Goal: Use online tool/utility: Utilize a website feature to perform a specific function

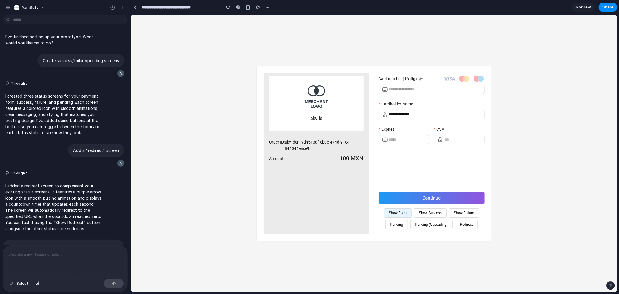
scroll to position [292, 0]
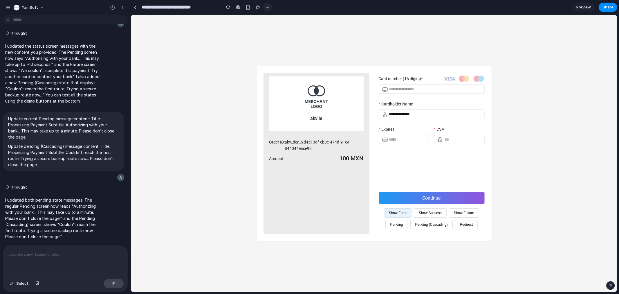
click at [267, 5] on div "button" at bounding box center [267, 7] width 5 height 5
click at [541, 25] on div "Duplicate Delete" at bounding box center [309, 147] width 619 height 294
click at [431, 212] on button "Show Success" at bounding box center [430, 212] width 33 height 9
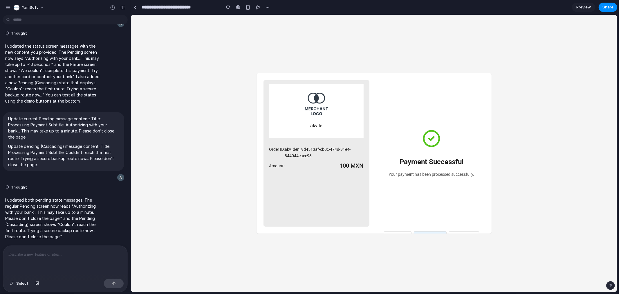
scroll to position [34, 0]
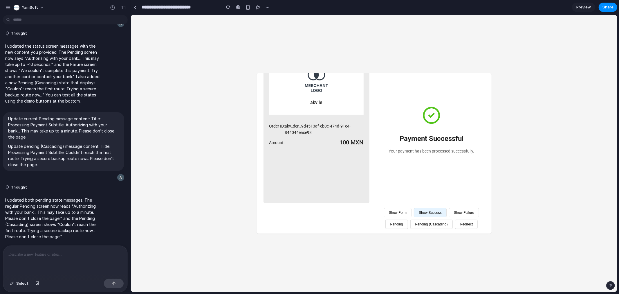
click at [449, 217] on button "Show Failure" at bounding box center [464, 212] width 30 height 9
click at [51, 251] on p at bounding box center [65, 254] width 114 height 7
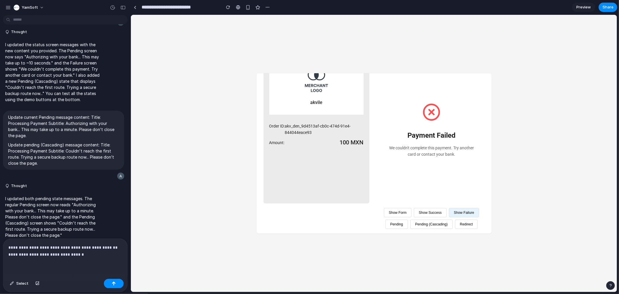
click at [45, 252] on p "**********" at bounding box center [63, 251] width 111 height 14
click at [26, 252] on p "**********" at bounding box center [63, 251] width 111 height 14
click at [43, 253] on p "**********" at bounding box center [63, 251] width 111 height 14
click at [58, 253] on p "**********" at bounding box center [63, 251] width 111 height 14
click at [94, 251] on p "**********" at bounding box center [63, 251] width 111 height 14
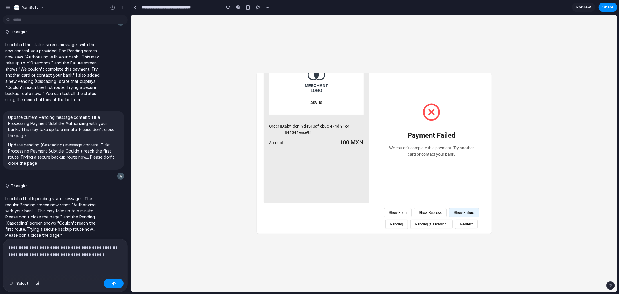
click at [46, 252] on p "**********" at bounding box center [63, 251] width 111 height 14
click at [25, 252] on p "**********" at bounding box center [63, 251] width 111 height 14
click at [42, 253] on p "**********" at bounding box center [63, 251] width 111 height 14
click at [24, 253] on p "**********" at bounding box center [63, 251] width 111 height 14
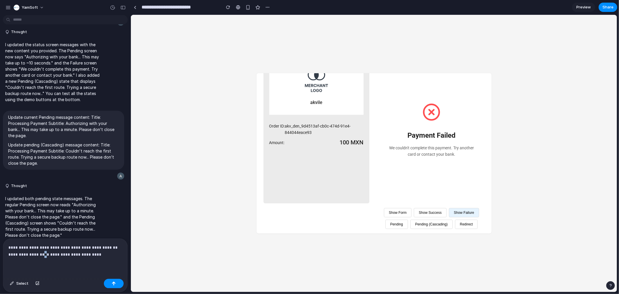
click at [41, 253] on p "**********" at bounding box center [63, 251] width 111 height 14
click at [100, 251] on p "**********" at bounding box center [63, 251] width 111 height 14
click at [80, 253] on p "**********" at bounding box center [63, 247] width 111 height 21
click at [109, 253] on p "**********" at bounding box center [63, 247] width 111 height 21
click at [411, 208] on button "Show Form" at bounding box center [398, 212] width 28 height 9
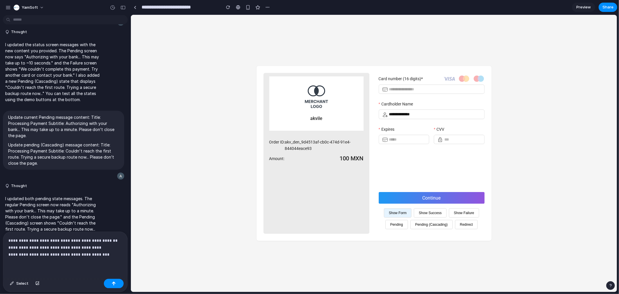
scroll to position [0, 0]
click at [108, 252] on p "**********" at bounding box center [63, 247] width 111 height 21
click at [460, 215] on button "Show Failure" at bounding box center [464, 212] width 30 height 9
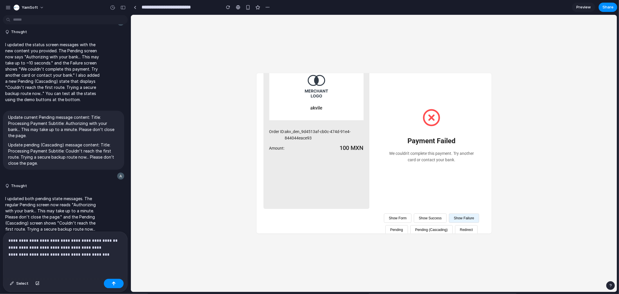
scroll to position [34, 0]
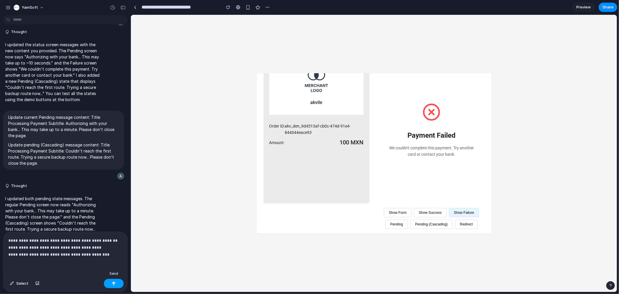
click at [112, 283] on div "button" at bounding box center [114, 283] width 4 height 4
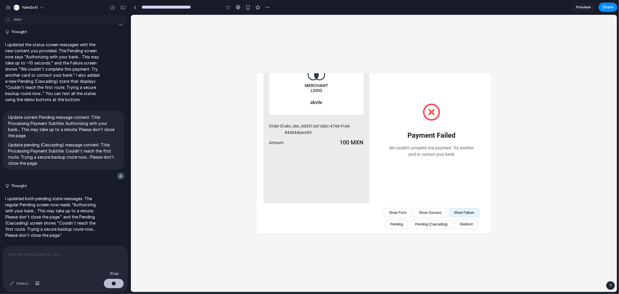
scroll to position [346, 0]
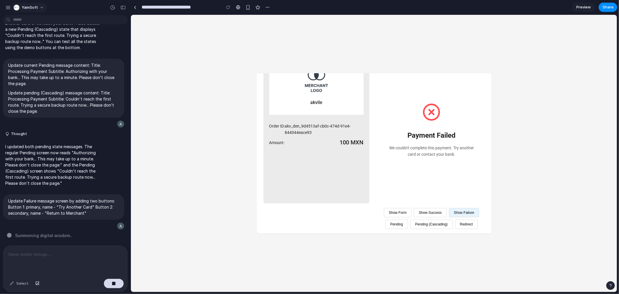
click at [37, 5] on button "YamSoft" at bounding box center [29, 7] width 36 height 9
click at [8, 8] on div "Settings Invite members Change theme Sign out" at bounding box center [309, 147] width 619 height 294
click at [8, 6] on div "button" at bounding box center [8, 7] width 5 height 5
click at [8, 7] on div "button" at bounding box center [8, 7] width 5 height 5
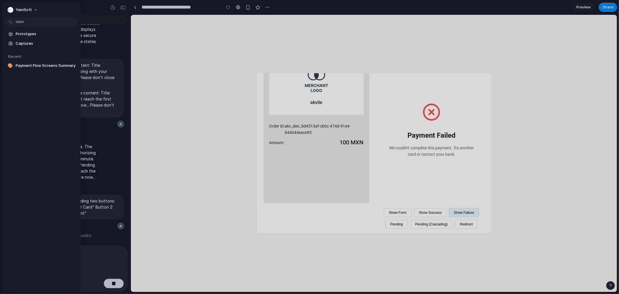
click at [88, 10] on div "YamSoft" at bounding box center [65, 7] width 131 height 14
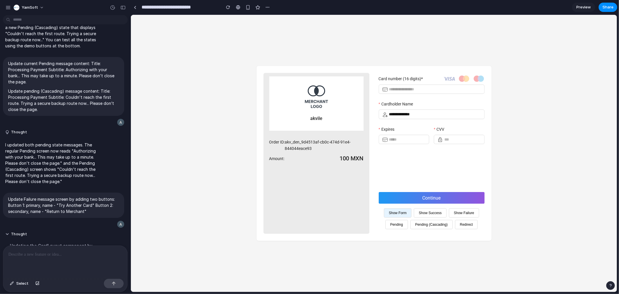
scroll to position [495, 0]
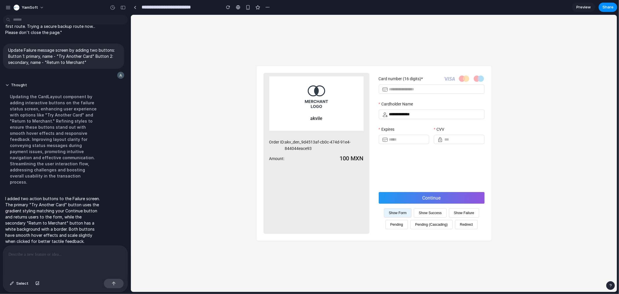
click at [456, 213] on button "Show Failure" at bounding box center [464, 212] width 30 height 9
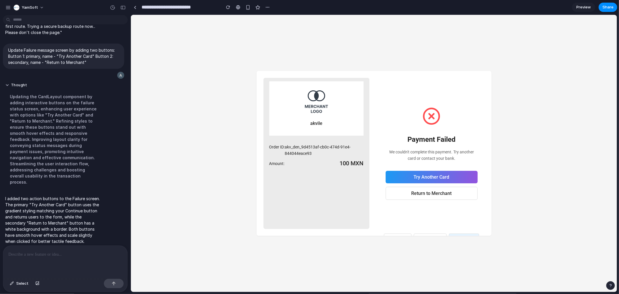
click at [473, 78] on div "Payment Failed We couldn't complete this payment. Try another card or contact y…" at bounding box center [432, 153] width 106 height 151
click at [428, 176] on button "Try Another Card" at bounding box center [431, 176] width 92 height 12
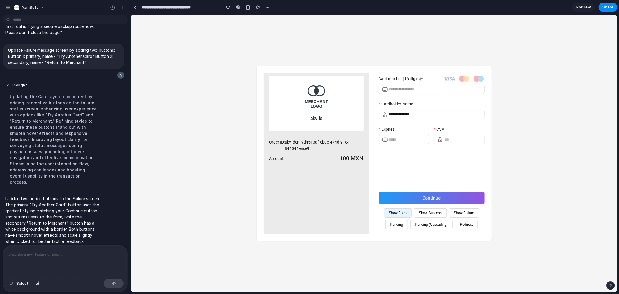
click at [462, 213] on button "Show Failure" at bounding box center [464, 212] width 30 height 9
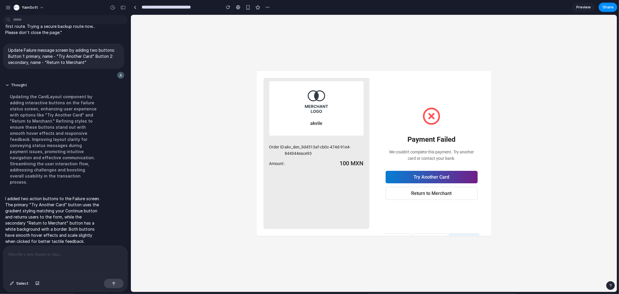
click at [427, 178] on button "Try Another Card" at bounding box center [431, 176] width 92 height 12
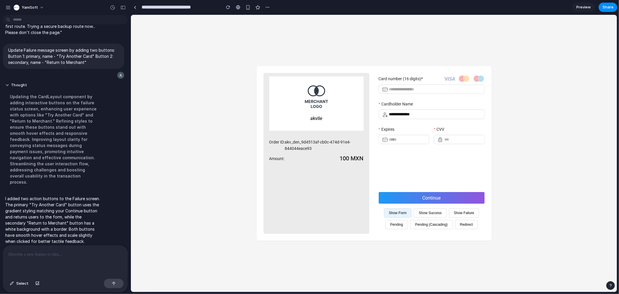
click at [459, 213] on button "Show Failure" at bounding box center [464, 212] width 30 height 9
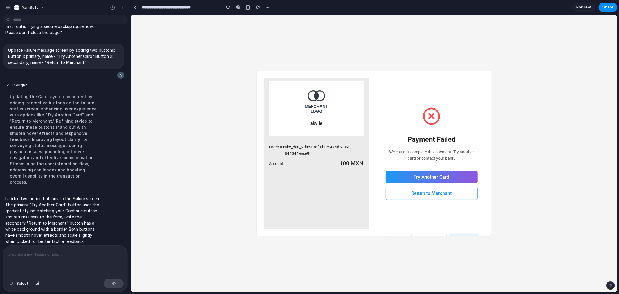
click at [432, 194] on button "Return to Merchant" at bounding box center [431, 192] width 92 height 13
click at [423, 176] on button "Try Another Card" at bounding box center [431, 176] width 92 height 12
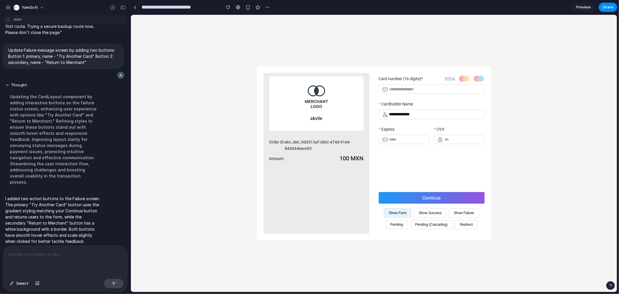
click at [434, 212] on button "Show Success" at bounding box center [430, 212] width 33 height 9
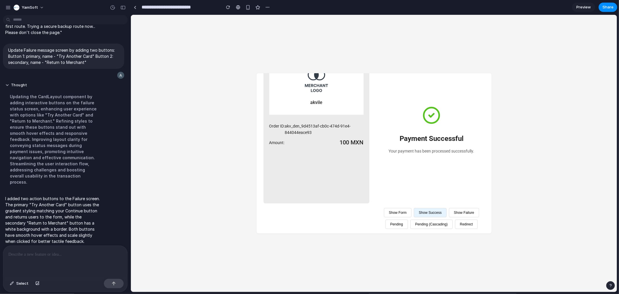
scroll to position [34, 0]
click at [408, 219] on button "Pending" at bounding box center [396, 223] width 23 height 9
click at [412, 228] on button "Pending (Cascading)" at bounding box center [431, 223] width 42 height 9
click at [455, 228] on button "Redirect" at bounding box center [466, 223] width 23 height 9
click at [235, 8] on link at bounding box center [238, 7] width 9 height 9
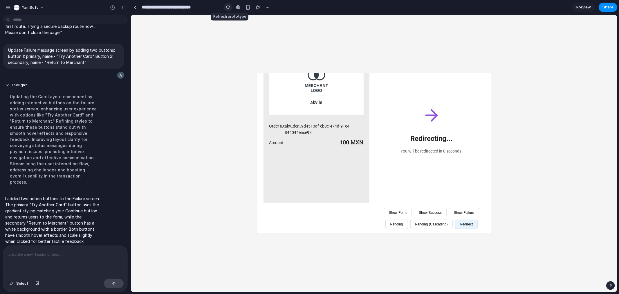
click at [229, 6] on div "button" at bounding box center [228, 7] width 4 height 4
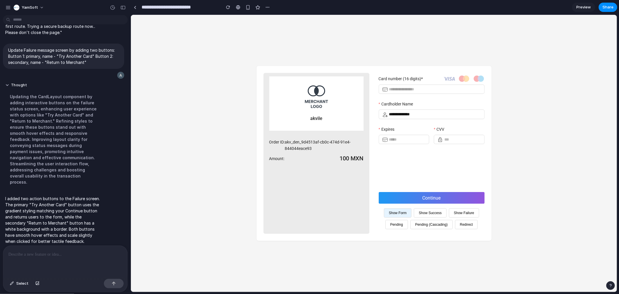
scroll to position [0, 0]
click at [467, 212] on button "Show Failure" at bounding box center [464, 212] width 30 height 9
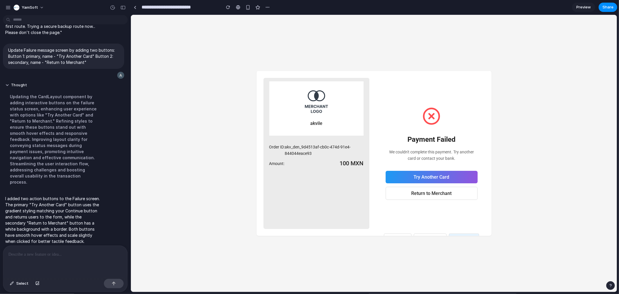
scroll to position [34, 0]
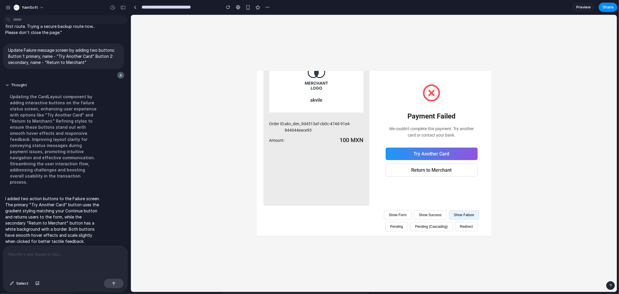
click at [455, 231] on button "Redirect" at bounding box center [466, 225] width 23 height 9
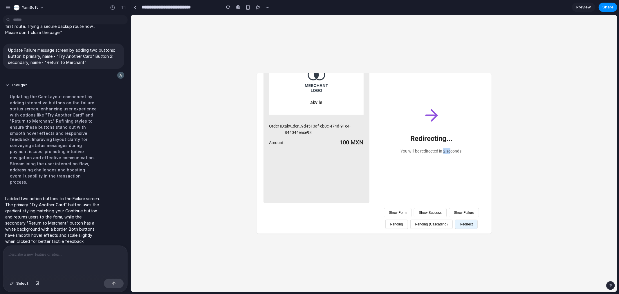
drag, startPoint x: 440, startPoint y: 139, endPoint x: 432, endPoint y: 201, distance: 62.4
click at [448, 147] on p "You will be redirected in 2 seconds." at bounding box center [431, 150] width 62 height 6
click at [411, 208] on button "Show Form" at bounding box center [398, 212] width 28 height 9
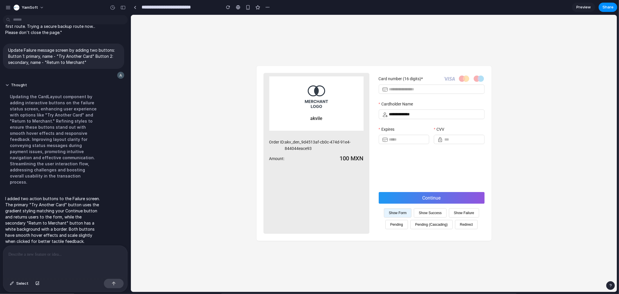
scroll to position [0, 0]
click at [461, 224] on button "Redirect" at bounding box center [466, 223] width 23 height 9
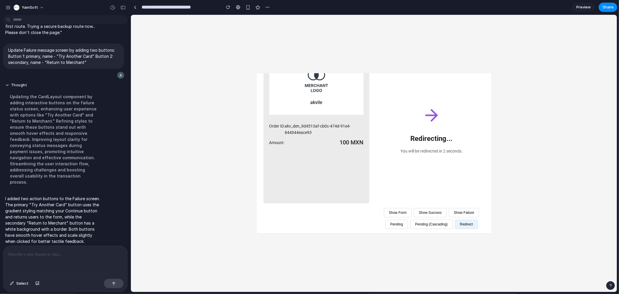
scroll to position [34, 0]
click at [227, 7] on div "button" at bounding box center [228, 7] width 4 height 4
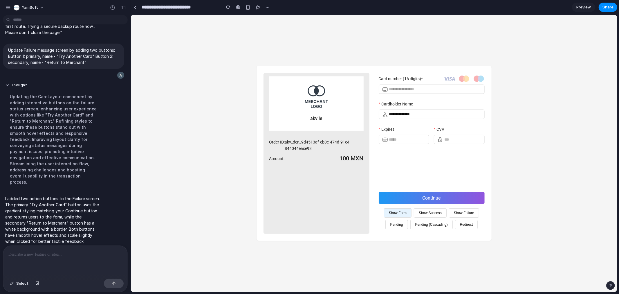
scroll to position [0, 0]
click at [468, 211] on button "Show Failure" at bounding box center [464, 212] width 30 height 9
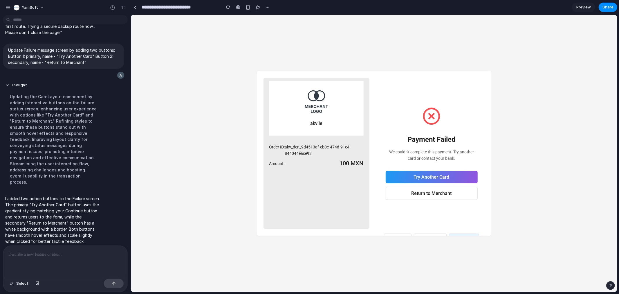
click at [66, 253] on p at bounding box center [63, 254] width 111 height 7
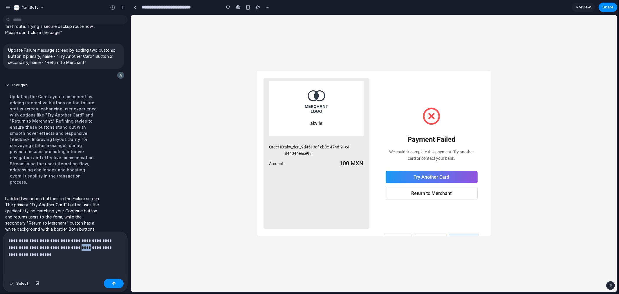
drag, startPoint x: 70, startPoint y: 245, endPoint x: 80, endPoint y: 245, distance: 9.3
click at [80, 245] on p "**********" at bounding box center [63, 247] width 111 height 21
click at [54, 251] on p "**********" at bounding box center [63, 247] width 111 height 21
click at [71, 245] on p "**********" at bounding box center [63, 247] width 111 height 21
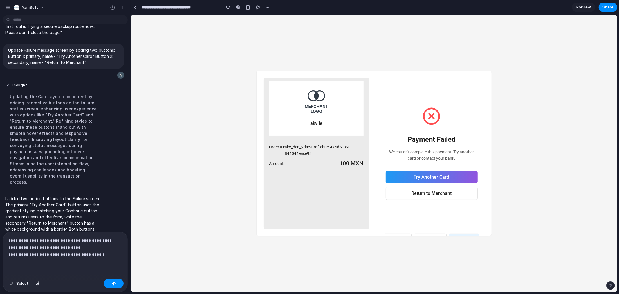
click at [98, 253] on p "**********" at bounding box center [63, 247] width 111 height 21
click at [74, 243] on p "**********" at bounding box center [63, 247] width 111 height 21
click at [26, 230] on p "**********" at bounding box center [63, 244] width 111 height 28
click at [115, 281] on div "button" at bounding box center [114, 283] width 4 height 4
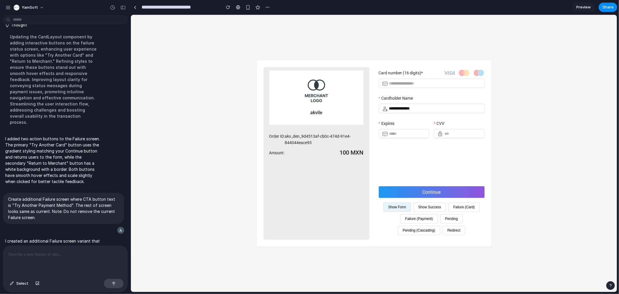
scroll to position [621, 0]
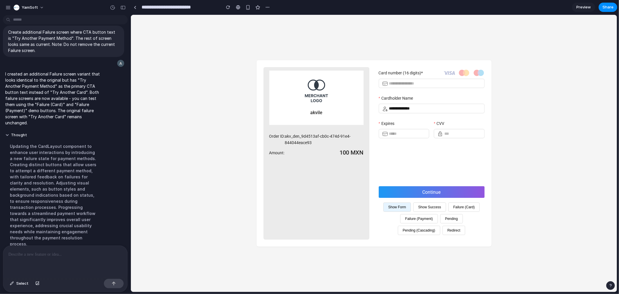
click at [467, 205] on button "Failure (Card)" at bounding box center [463, 206] width 31 height 9
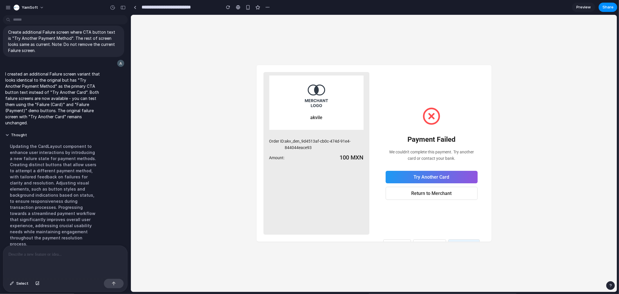
click at [462, 76] on div "Payment Failed We couldn't complete this payment. Try another card or contact y…" at bounding box center [432, 153] width 106 height 163
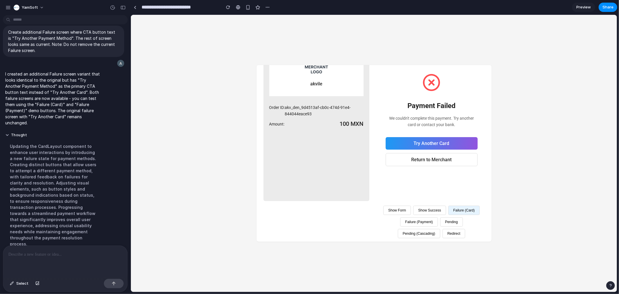
scroll to position [34, 0]
click at [437, 219] on button "Failure (Payment)" at bounding box center [418, 220] width 37 height 9
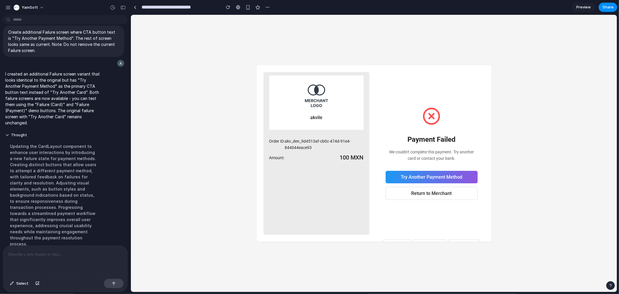
scroll to position [32, 0]
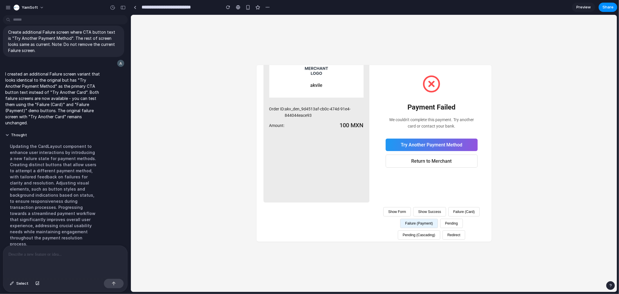
click at [448, 216] on button "Failure (Card)" at bounding box center [463, 211] width 31 height 9
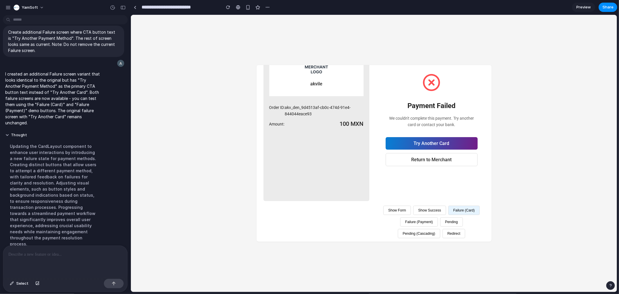
scroll to position [34, 0]
click at [437, 221] on button "Failure (Payment)" at bounding box center [418, 220] width 37 height 9
click at [462, 233] on button "Redirect" at bounding box center [453, 232] width 23 height 9
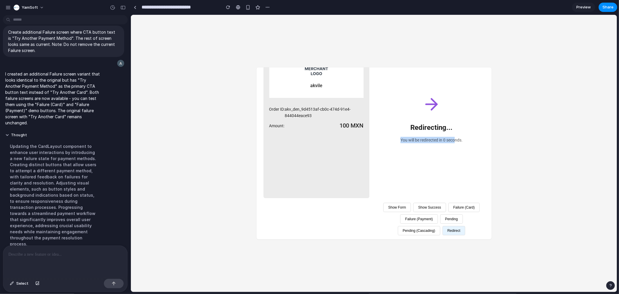
drag, startPoint x: 311, startPoint y: 124, endPoint x: 459, endPoint y: 139, distance: 149.0
click at [228, 5] on div "button" at bounding box center [228, 7] width 4 height 4
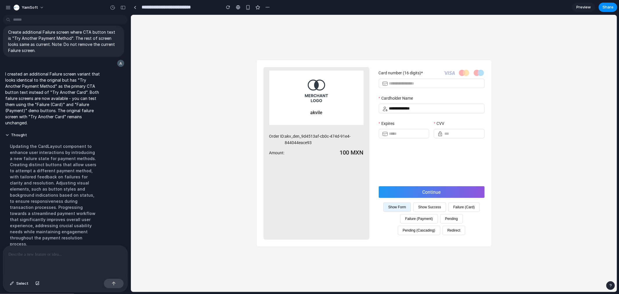
scroll to position [0, 0]
click at [454, 230] on button "Redirect" at bounding box center [453, 229] width 23 height 9
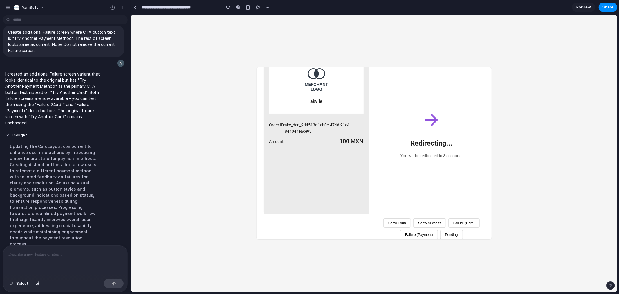
scroll to position [34, 0]
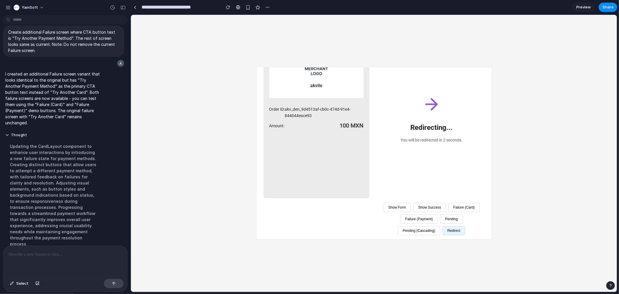
click at [411, 206] on button "Show Form" at bounding box center [397, 206] width 28 height 9
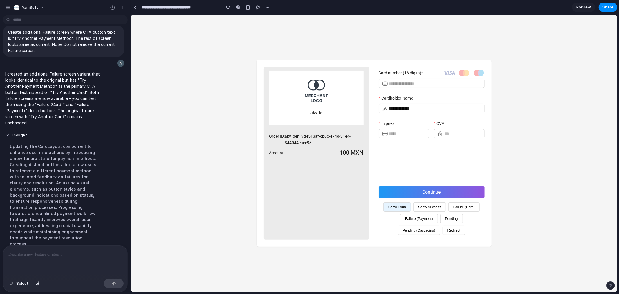
scroll to position [0, 0]
click at [81, 251] on p at bounding box center [63, 254] width 111 height 7
click at [455, 230] on button "Redirect" at bounding box center [453, 229] width 23 height 9
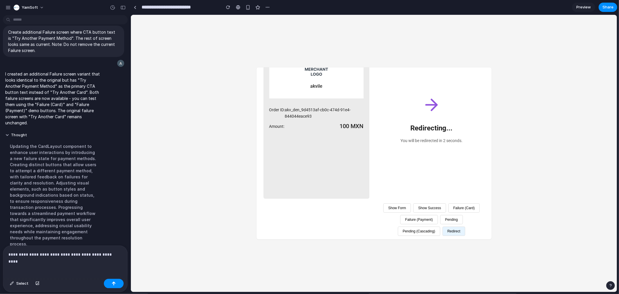
scroll to position [34, 0]
click at [411, 206] on button "Show Form" at bounding box center [397, 206] width 28 height 9
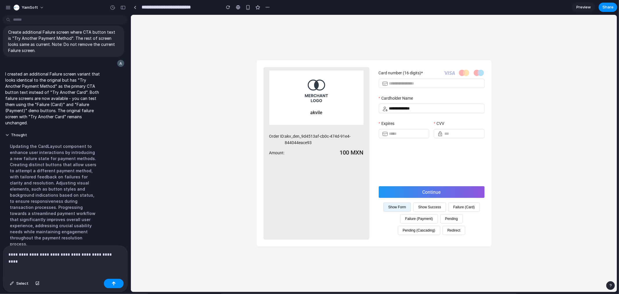
scroll to position [0, 0]
click at [118, 252] on p "**********" at bounding box center [63, 254] width 111 height 7
click at [457, 228] on button "Redirect" at bounding box center [453, 229] width 23 height 9
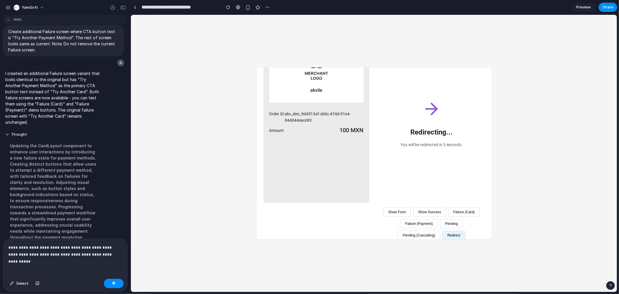
scroll to position [34, 0]
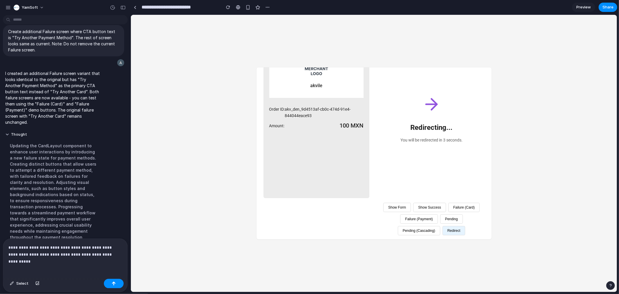
click at [408, 206] on button "Show Form" at bounding box center [397, 206] width 28 height 9
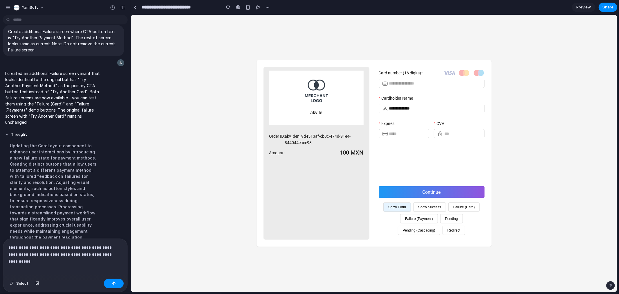
scroll to position [0, 0]
click at [119, 251] on p "**********" at bounding box center [63, 251] width 111 height 14
click at [72, 245] on p "**********" at bounding box center [63, 251] width 111 height 14
click at [118, 253] on p "**********" at bounding box center [63, 251] width 111 height 14
click at [167, 75] on div "**********" at bounding box center [374, 153] width 486 height 277
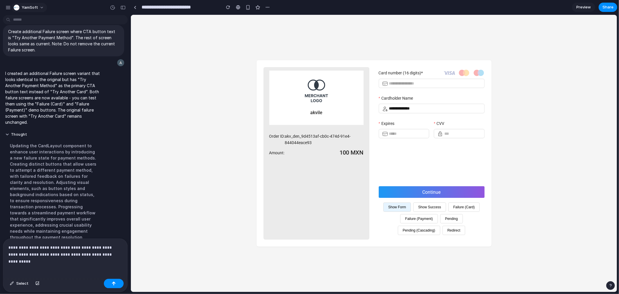
click at [32, 7] on span "YamSoft" at bounding box center [30, 8] width 16 height 6
click at [55, 5] on div "Settings Invite members Change theme Sign out" at bounding box center [309, 147] width 619 height 294
drag, startPoint x: 75, startPoint y: 36, endPoint x: 67, endPoint y: 48, distance: 14.2
click at [67, 48] on p "Create additional Failure screen where CTA button text is "Try Another Payment …" at bounding box center [63, 40] width 111 height 24
copy p "The rest of screen looks same as current. Note: Do not remove the current Failu…"
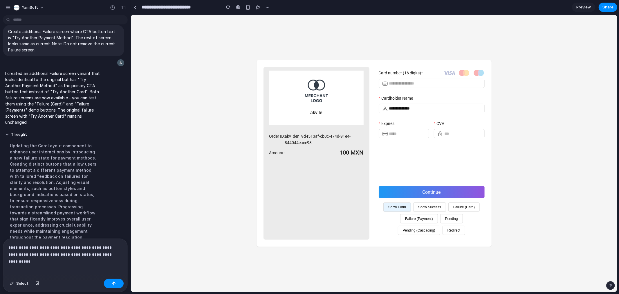
click at [116, 253] on p "**********" at bounding box center [63, 251] width 111 height 14
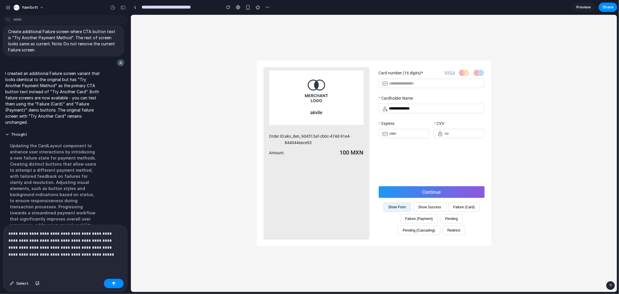
click at [91, 245] on p "**********" at bounding box center [63, 244] width 111 height 28
click at [77, 252] on p "**********" at bounding box center [63, 244] width 111 height 28
click at [112, 285] on div "button" at bounding box center [114, 283] width 4 height 4
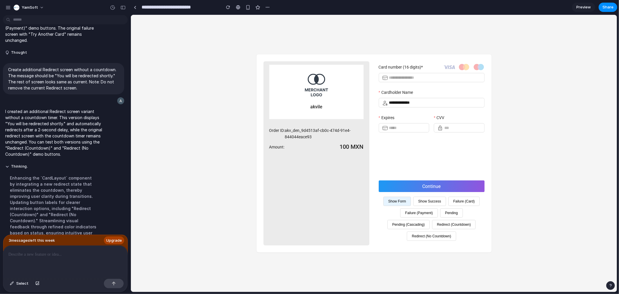
scroll to position [740, 0]
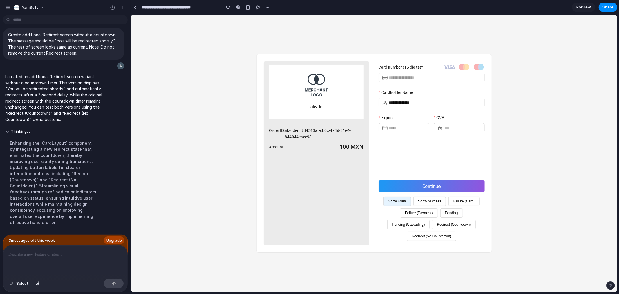
click at [440, 236] on button "Redirect (No Countdown)" at bounding box center [431, 235] width 49 height 9
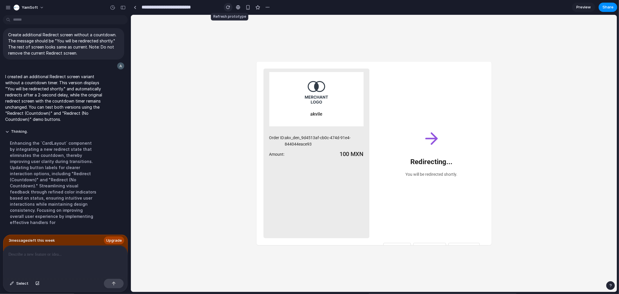
click at [228, 5] on div "button" at bounding box center [228, 7] width 4 height 4
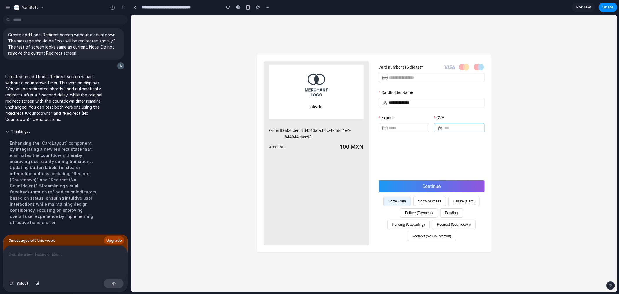
scroll to position [0, 0]
click at [437, 235] on button "Redirect (No Countdown)" at bounding box center [431, 235] width 49 height 9
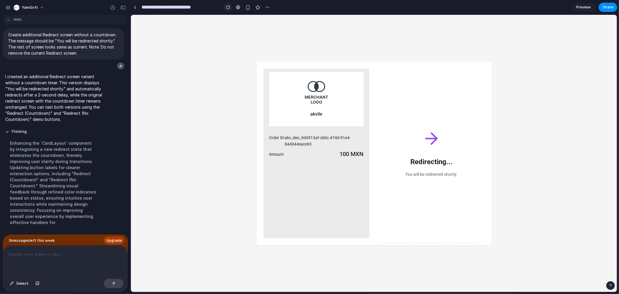
click at [230, 6] on div "button" at bounding box center [228, 7] width 4 height 4
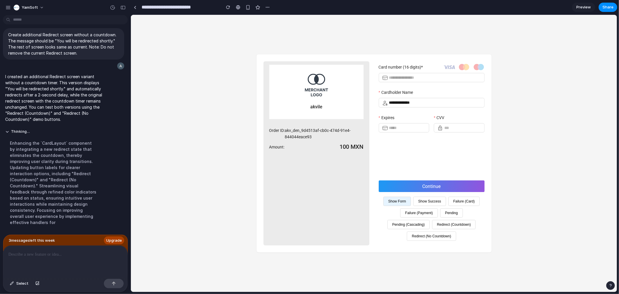
click at [458, 225] on button "Redirect (Countdown)" at bounding box center [454, 223] width 44 height 9
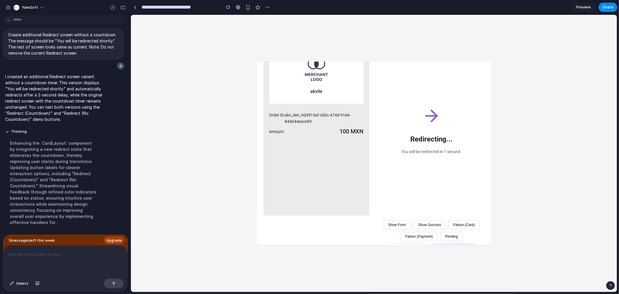
scroll to position [57, 0]
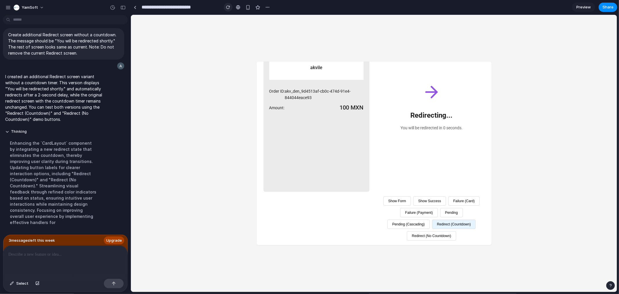
click at [227, 7] on div "button" at bounding box center [228, 7] width 4 height 4
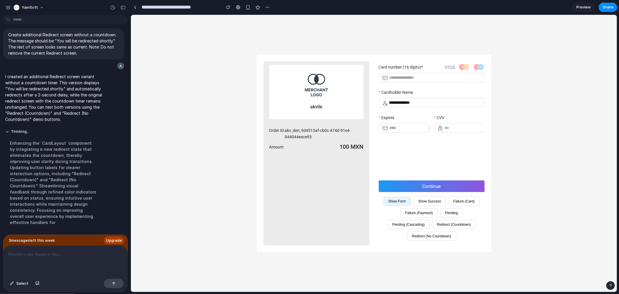
scroll to position [0, 0]
click at [412, 224] on button "Pending (Cascading)" at bounding box center [408, 223] width 42 height 9
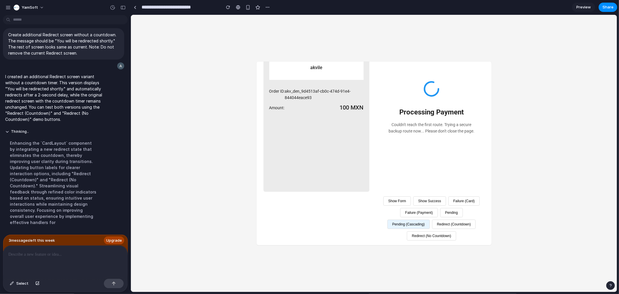
scroll to position [57, 0]
click at [35, 252] on p at bounding box center [63, 254] width 111 height 7
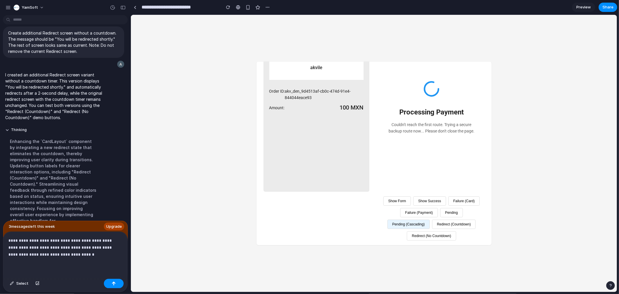
click at [15, 239] on p "**********" at bounding box center [63, 247] width 111 height 21
click at [115, 285] on div "button" at bounding box center [114, 283] width 4 height 4
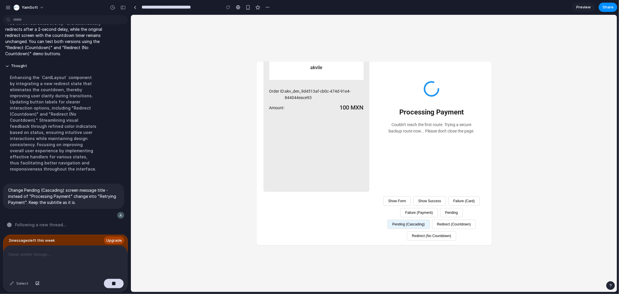
click at [406, 196] on button "Show Form" at bounding box center [397, 200] width 28 height 9
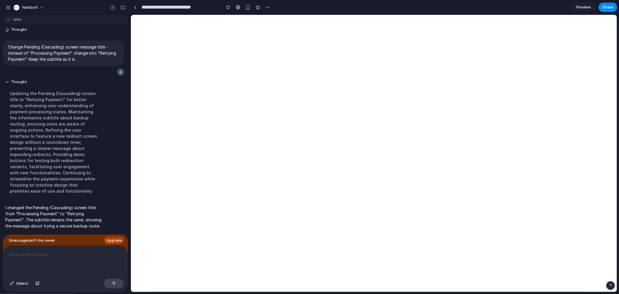
scroll to position [0, 0]
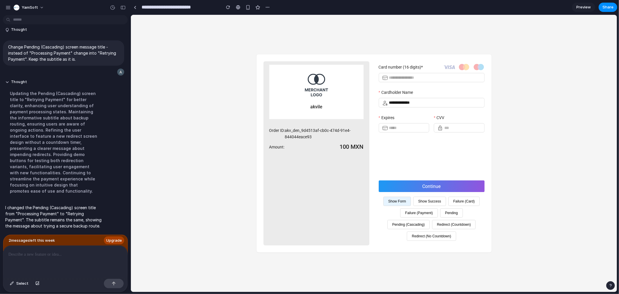
click at [420, 225] on button "Pending (Cascading)" at bounding box center [408, 223] width 42 height 9
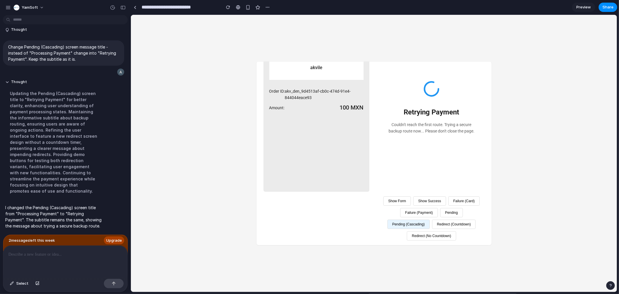
scroll to position [57, 0]
click at [440, 217] on button "Pending" at bounding box center [451, 212] width 23 height 9
click at [430, 219] on button "Pending (Cascading)" at bounding box center [408, 223] width 42 height 9
click at [439, 196] on button "Show Success" at bounding box center [429, 200] width 33 height 9
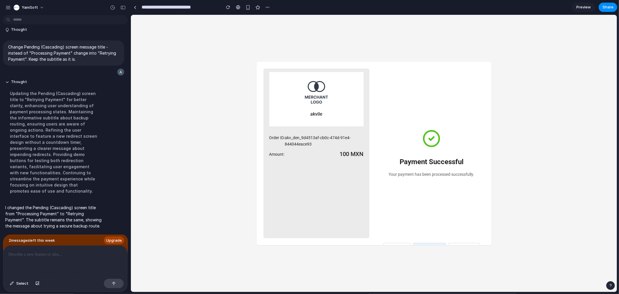
scroll to position [32, 0]
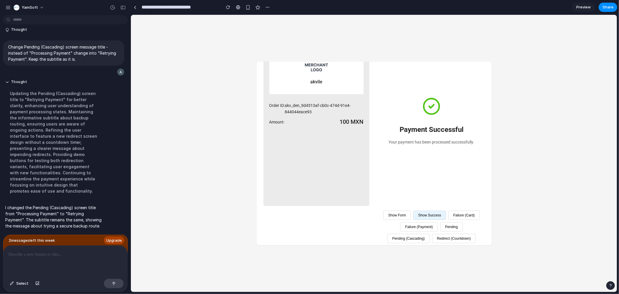
click at [448, 219] on button "Failure (Card)" at bounding box center [463, 214] width 31 height 9
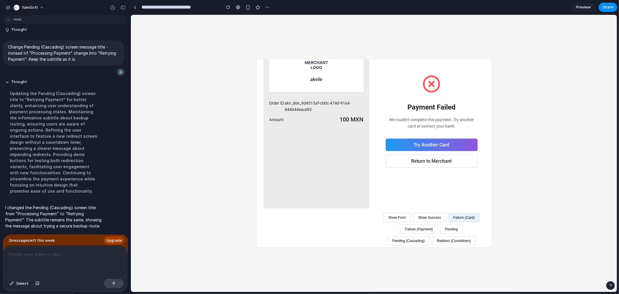
click at [437, 233] on button "Failure (Payment)" at bounding box center [418, 228] width 37 height 9
click at [448, 222] on button "Failure (Card)" at bounding box center [463, 216] width 31 height 9
click at [428, 143] on button "Try Another Card" at bounding box center [431, 144] width 92 height 12
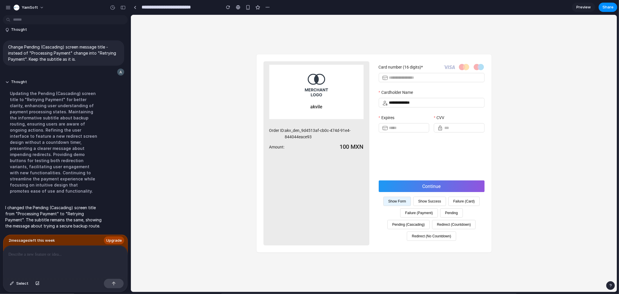
scroll to position [0, 0]
click at [465, 201] on button "Failure (Card)" at bounding box center [463, 200] width 31 height 9
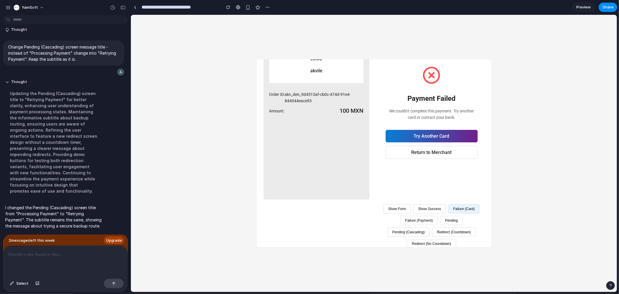
scroll to position [57, 0]
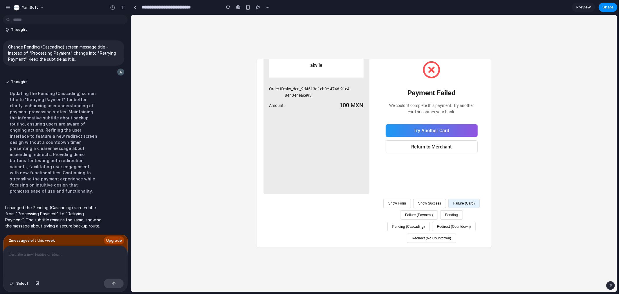
click at [437, 210] on button "Failure (Payment)" at bounding box center [418, 214] width 37 height 9
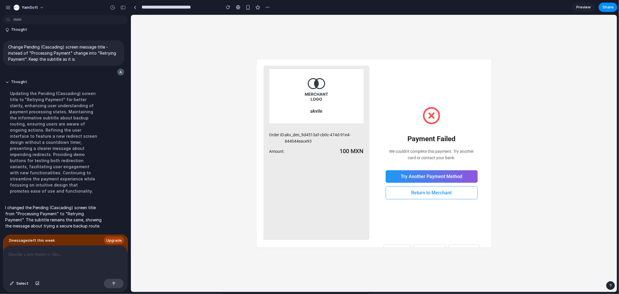
scroll to position [0, 0]
click at [443, 176] on button "Try Another Payment Method" at bounding box center [431, 176] width 92 height 12
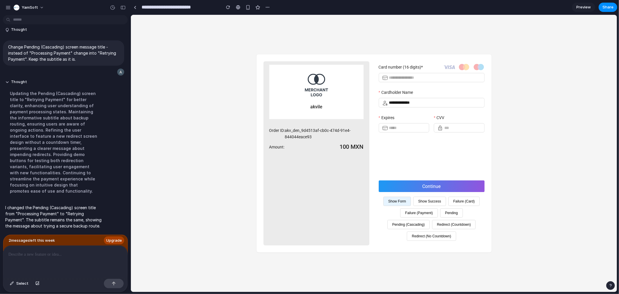
click at [430, 211] on button "Failure (Payment)" at bounding box center [418, 212] width 37 height 9
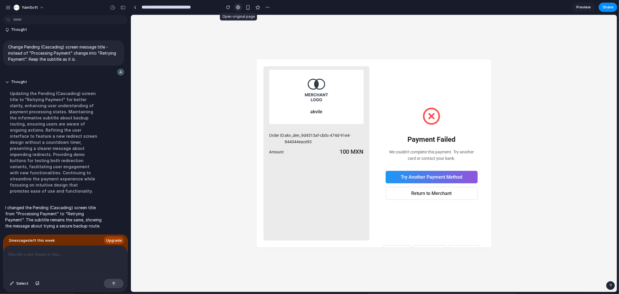
click at [237, 8] on div at bounding box center [238, 7] width 4 height 5
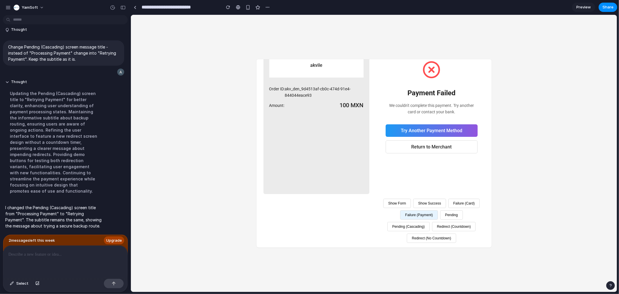
click at [441, 199] on button "Show Success" at bounding box center [429, 202] width 33 height 9
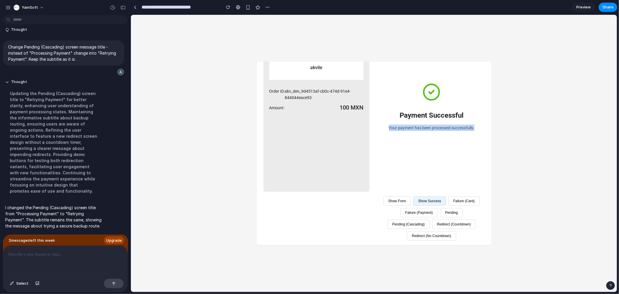
drag, startPoint x: 385, startPoint y: 115, endPoint x: 472, endPoint y: 117, distance: 87.4
click at [472, 117] on div "Payment Successful Your payment has been processed successfully." at bounding box center [432, 107] width 106 height 170
copy p "Your payment has been processed successfully."
click at [411, 196] on button "Show Form" at bounding box center [397, 200] width 28 height 9
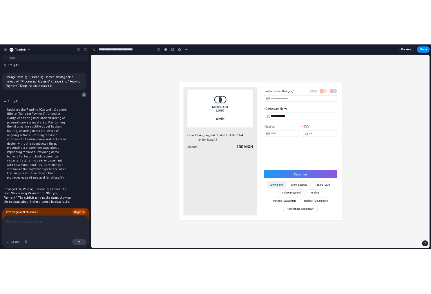
scroll to position [0, 0]
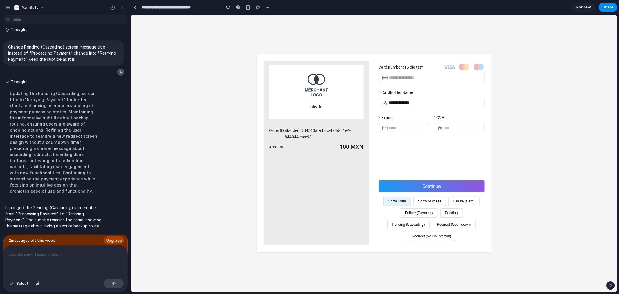
click at [427, 200] on button "Show Success" at bounding box center [429, 200] width 33 height 9
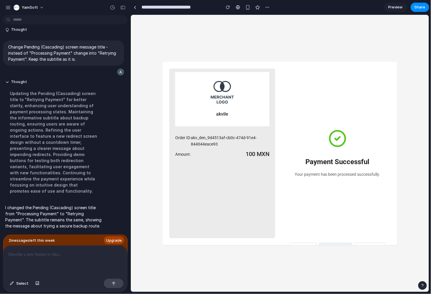
scroll to position [57, 0]
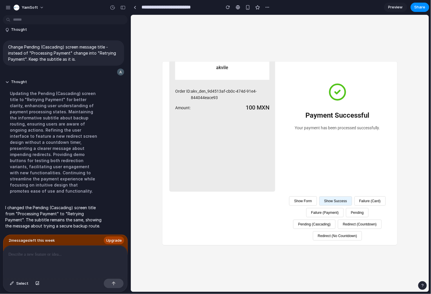
click at [343, 208] on button "Failure (Payment)" at bounding box center [324, 212] width 37 height 9
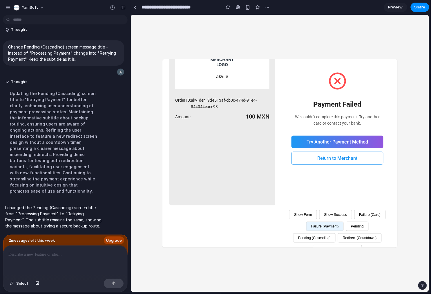
scroll to position [0, 0]
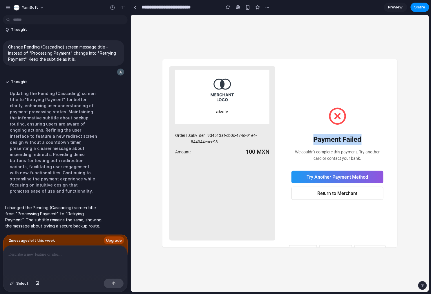
drag, startPoint x: 310, startPoint y: 139, endPoint x: 360, endPoint y: 140, distance: 50.2
click at [360, 140] on div "Payment Failed We couldn't complete this payment. Try another card or contact y…" at bounding box center [337, 153] width 106 height 174
copy h2 "Payment Failed"
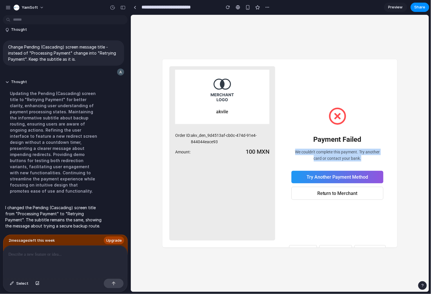
drag, startPoint x: 291, startPoint y: 150, endPoint x: 359, endPoint y: 157, distance: 68.0
click at [359, 157] on p "We couldn't complete this payment. Try another card or contact your bank." at bounding box center [337, 154] width 92 height 13
copy p "We couldn't complete this payment. Try another card or contact your bank."
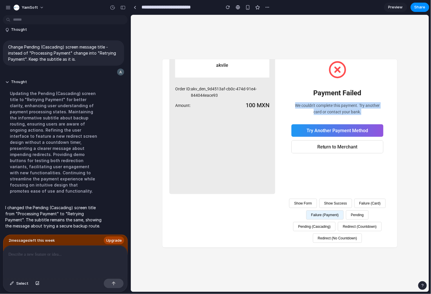
click at [346, 219] on button "Pending" at bounding box center [357, 214] width 23 height 9
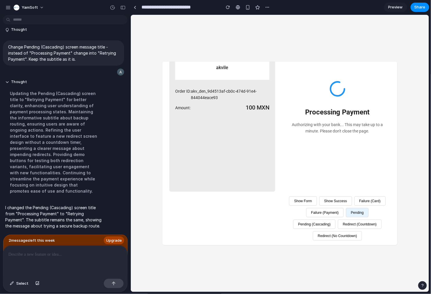
scroll to position [57, 0]
drag, startPoint x: 302, startPoint y: 101, endPoint x: 374, endPoint y: 100, distance: 71.4
click at [374, 100] on div "Processing Payment Authorizing with your bank... This may take up to a minute. …" at bounding box center [337, 107] width 106 height 170
copy h2 "Processing Payment"
click at [318, 107] on h2 "Processing Payment" at bounding box center [337, 112] width 64 height 11
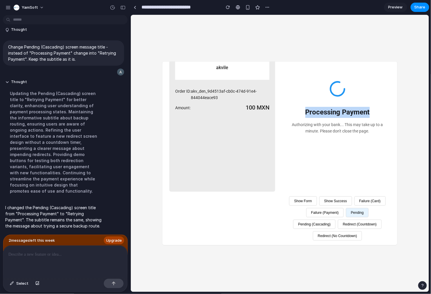
drag, startPoint x: 303, startPoint y: 102, endPoint x: 369, endPoint y: 100, distance: 65.3
click at [369, 100] on div "Processing Payment Authorizing with your bank... This may take up to a minute. …" at bounding box center [337, 107] width 106 height 170
copy h2 "Processing Payment"
click at [336, 219] on button "Pending (Cascading)" at bounding box center [314, 223] width 42 height 9
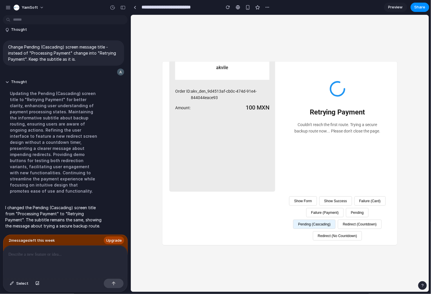
click at [346, 217] on button "Pending" at bounding box center [357, 212] width 23 height 9
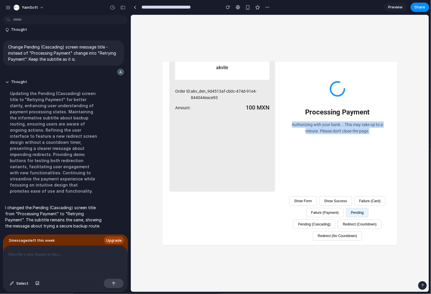
drag, startPoint x: 291, startPoint y: 114, endPoint x: 377, endPoint y: 120, distance: 87.0
click at [377, 121] on p "Authorizing with your bank... This may take up to a minute. Please don't close …" at bounding box center [337, 127] width 92 height 13
copy p "Authorizing with your bank... This may take up to a minute. Please don't close …"
click at [336, 219] on button "Pending (Cascading)" at bounding box center [314, 223] width 42 height 9
drag, startPoint x: 295, startPoint y: 113, endPoint x: 379, endPoint y: 123, distance: 84.7
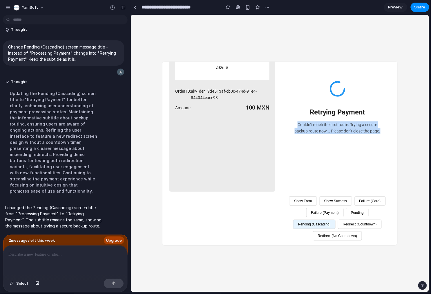
click at [379, 123] on div "Retrying Payment Couldn't reach the first route. Trying a secure backup route n…" at bounding box center [337, 107] width 106 height 170
copy p "Couldn't reach the first route. Trying a secure backup route now... Please don'…"
click at [330, 240] on button "Redirect (No Countdown)" at bounding box center [337, 235] width 49 height 9
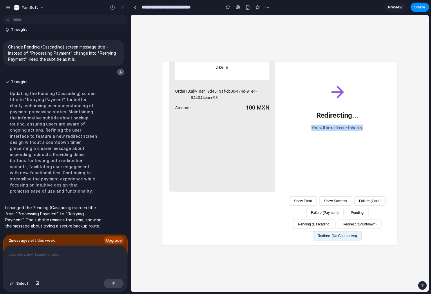
drag, startPoint x: 341, startPoint y: 118, endPoint x: 375, endPoint y: 119, distance: 34.3
click at [375, 119] on div "Redirecting... You will be redirected shortly." at bounding box center [337, 107] width 106 height 170
copy p "You will be redirected shortly."
click at [227, 6] on div "button" at bounding box center [228, 7] width 4 height 4
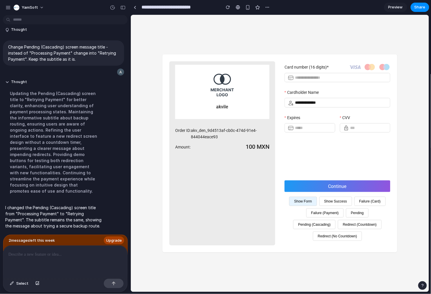
scroll to position [0, 0]
click at [344, 236] on button "Redirect (No Countdown)" at bounding box center [337, 235] width 49 height 9
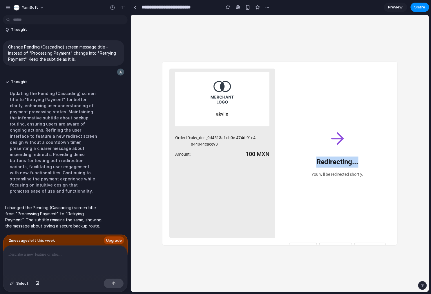
drag, startPoint x: 183, startPoint y: 147, endPoint x: 230, endPoint y: 144, distance: 46.8
click at [228, 9] on button "button" at bounding box center [228, 7] width 9 height 9
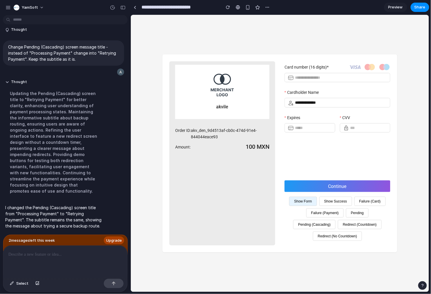
click at [331, 237] on button "Redirect (No Countdown)" at bounding box center [337, 235] width 49 height 9
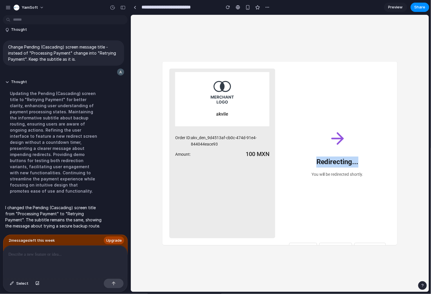
drag, startPoint x: 312, startPoint y: 161, endPoint x: 357, endPoint y: 161, distance: 44.7
click at [357, 161] on div "Redirecting... You will be redirected shortly." at bounding box center [337, 153] width 106 height 170
copy h2 "Redirecting..."
click at [225, 7] on button "button" at bounding box center [228, 7] width 9 height 9
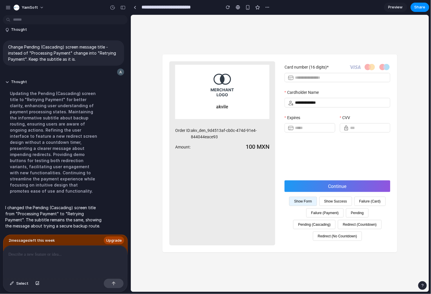
click at [355, 212] on button "Pending" at bounding box center [357, 212] width 23 height 9
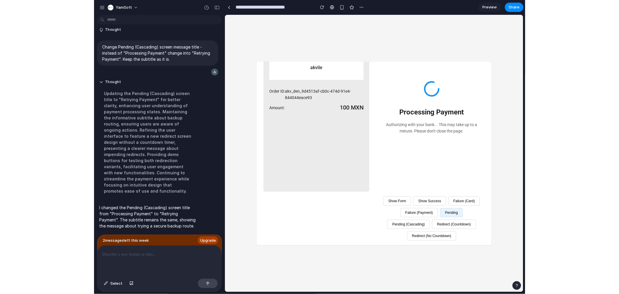
scroll to position [57, 0]
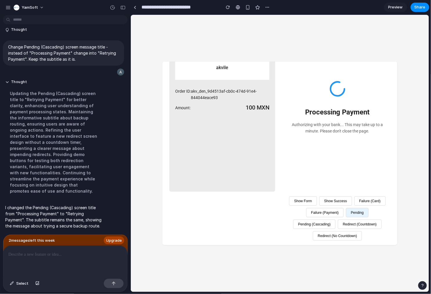
click at [343, 208] on button "Failure (Payment)" at bounding box center [324, 212] width 37 height 9
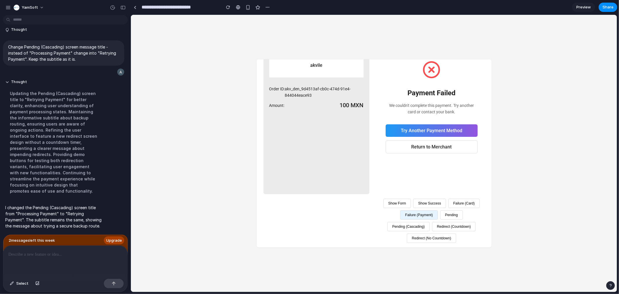
click at [410, 198] on button "Show Form" at bounding box center [397, 202] width 28 height 9
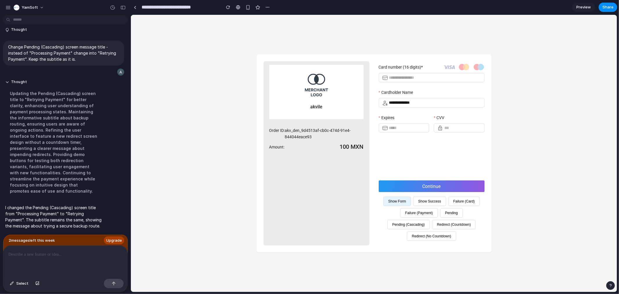
scroll to position [0, 0]
click at [434, 201] on button "Show Success" at bounding box center [429, 200] width 33 height 9
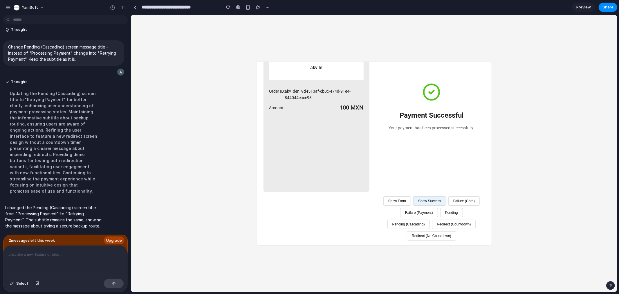
scroll to position [57, 0]
click at [448, 205] on button "Failure (Card)" at bounding box center [463, 200] width 31 height 9
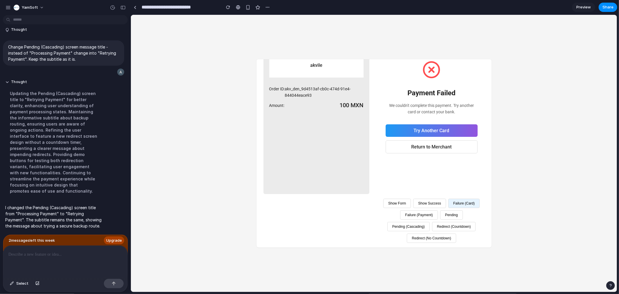
click at [437, 210] on button "Failure (Payment)" at bounding box center [418, 214] width 37 height 9
